Goal: Task Accomplishment & Management: Manage account settings

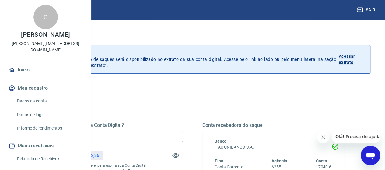
click at [152, 136] on input "R$ 0,00" at bounding box center [111, 136] width 141 height 11
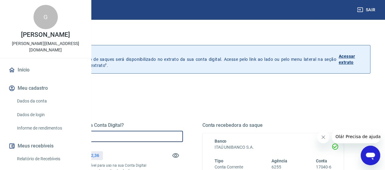
type input "R$ 19.172,36"
click at [182, 104] on div "Quanto deseja sacar da Conta Digital? R$ 19.172,36 ​ Saldo total*: R$ 19.172,36…" at bounding box center [192, 166] width 317 height 141
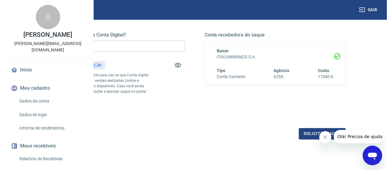
scroll to position [122, 0]
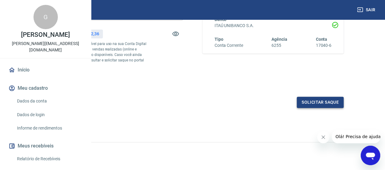
click at [318, 108] on button "Solicitar saque" at bounding box center [320, 102] width 47 height 11
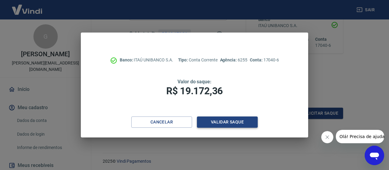
click at [233, 120] on button "Validar saque" at bounding box center [227, 122] width 61 height 11
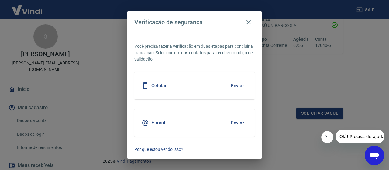
click at [165, 86] on h5 "Celular" at bounding box center [160, 86] width 16 height 6
click at [234, 84] on button "Enviar" at bounding box center [238, 85] width 20 height 13
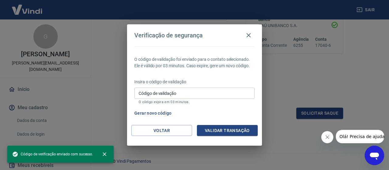
click at [213, 92] on input "Código de validação" at bounding box center [194, 93] width 120 height 11
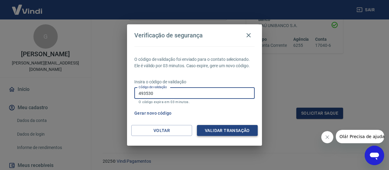
type input "493530"
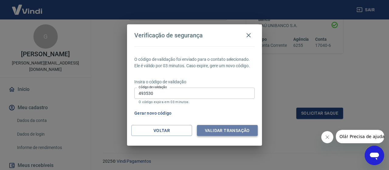
click at [236, 129] on button "Validar transação" at bounding box center [227, 130] width 61 height 11
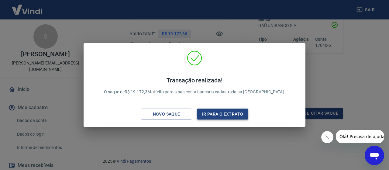
click at [212, 116] on button "Ir para o extrato" at bounding box center [222, 114] width 51 height 11
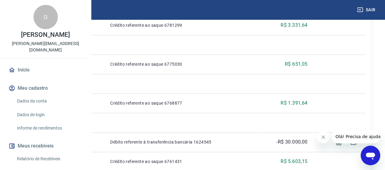
scroll to position [281, 0]
